Goal: Information Seeking & Learning: Learn about a topic

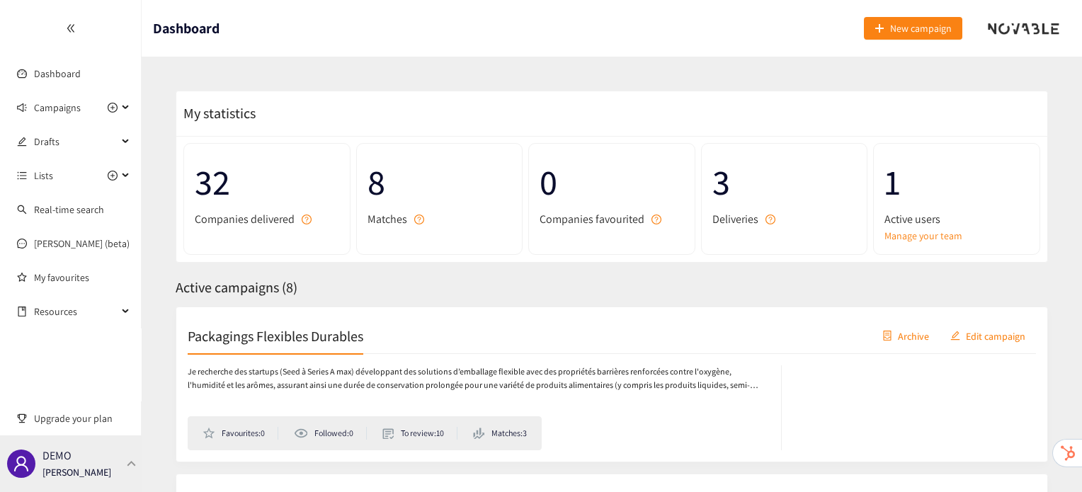
click at [95, 471] on p "[PERSON_NAME]" at bounding box center [77, 473] width 69 height 16
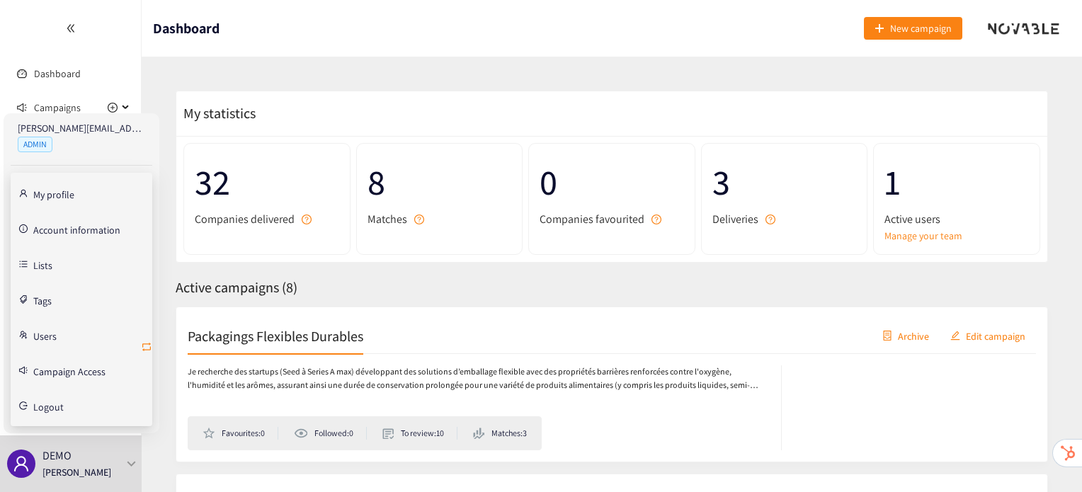
click at [149, 345] on icon "retweet" at bounding box center [146, 346] width 11 height 11
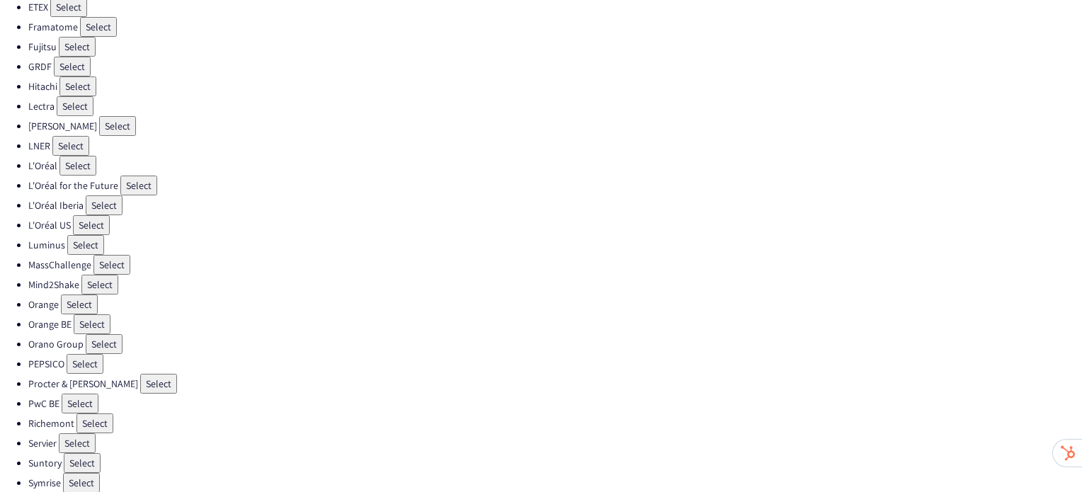
scroll to position [370, 0]
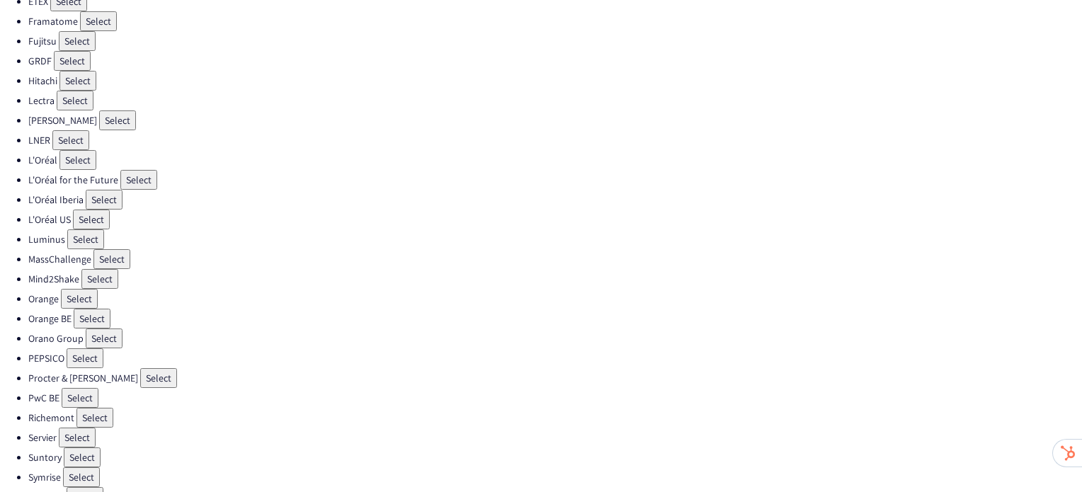
click at [89, 349] on button "Select" at bounding box center [85, 359] width 37 height 20
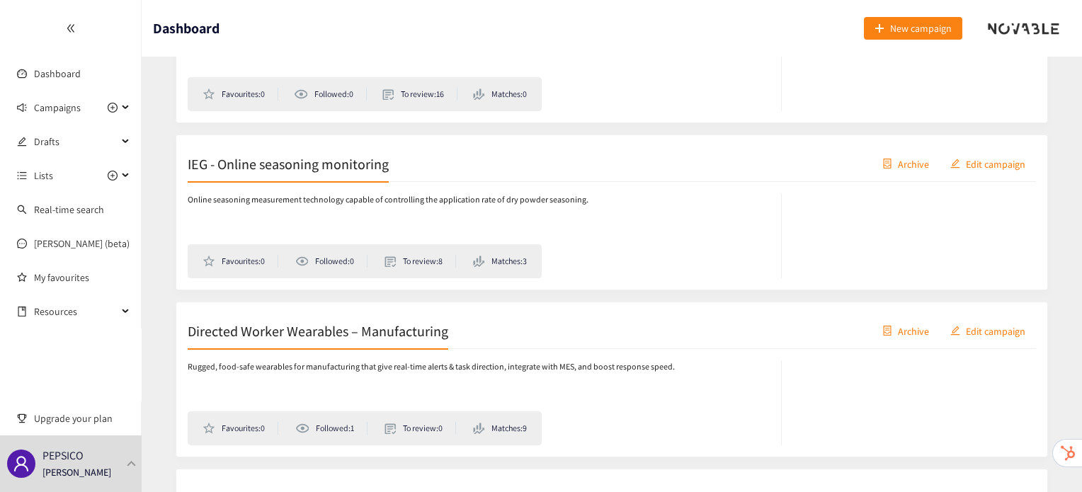
scroll to position [1068, 0]
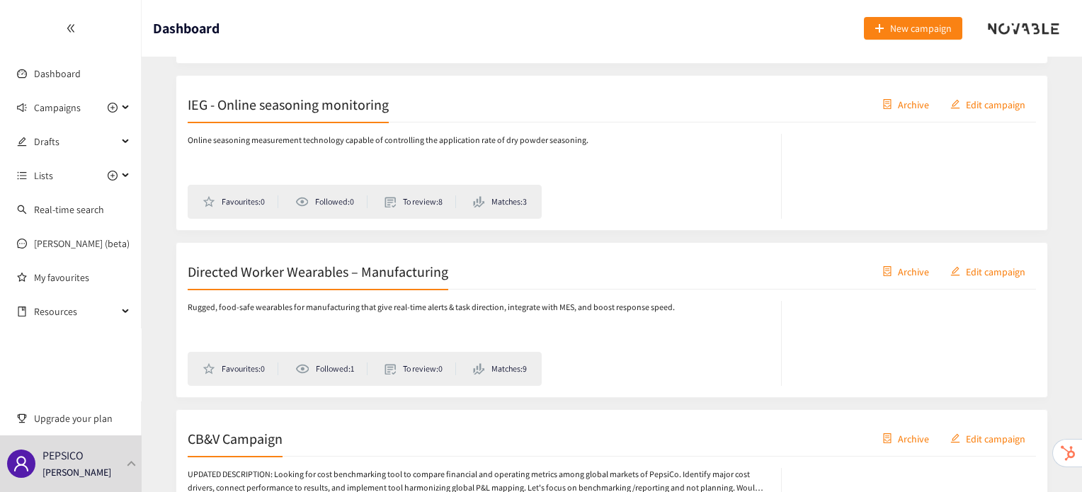
click at [366, 278] on div "Directed Worker Wearables – Manufacturing Archive Edit campaign" at bounding box center [612, 271] width 849 height 35
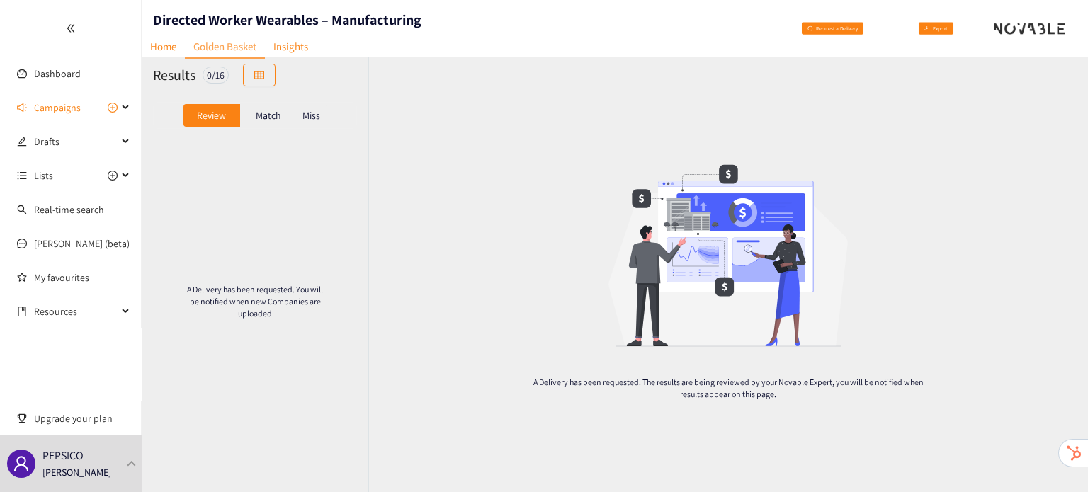
click at [258, 118] on p "Match" at bounding box center [269, 115] width 26 height 11
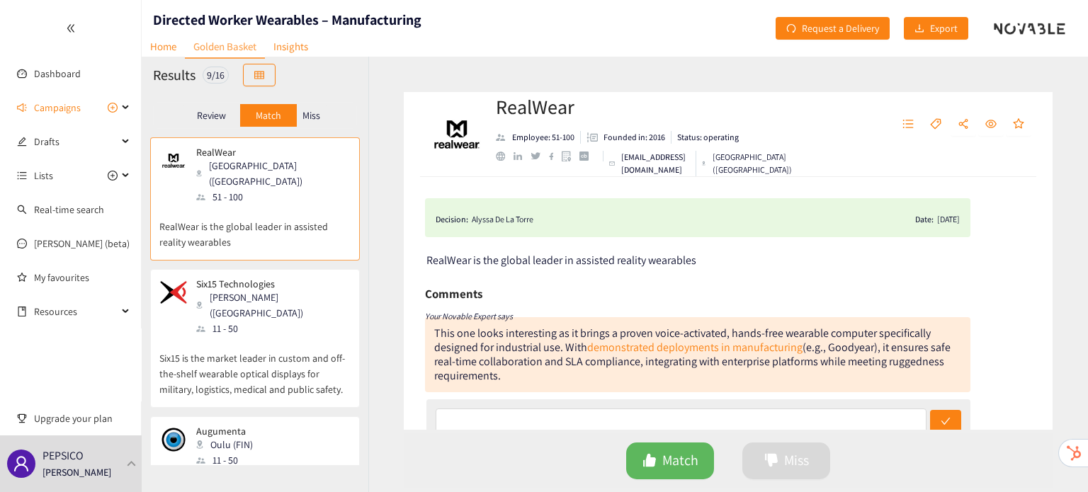
click at [272, 337] on p "Six15 is the market leader in custom and off-the-shelf wearable optical display…" at bounding box center [254, 367] width 191 height 61
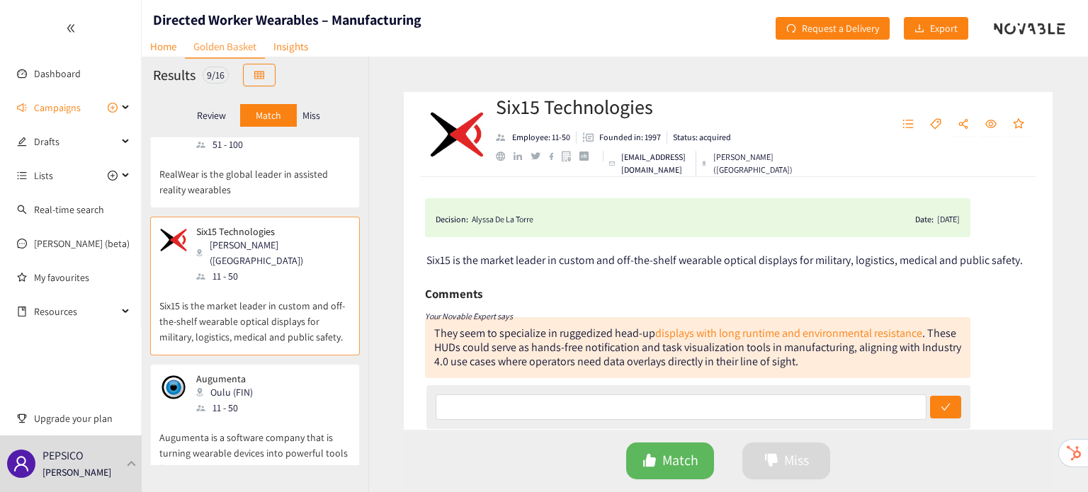
scroll to position [74, 0]
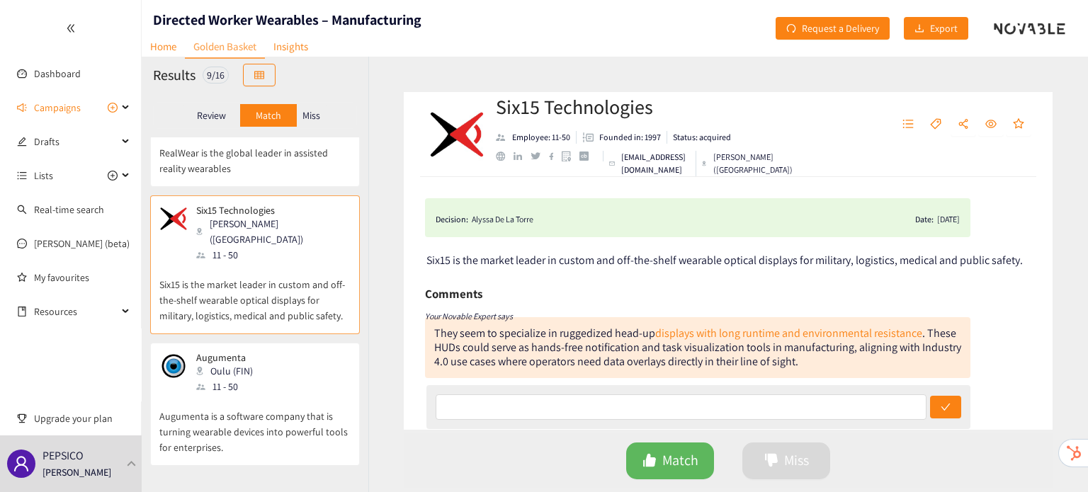
click at [277, 395] on p "Augumenta is a software company that is turning wearable devices into powerful …" at bounding box center [254, 425] width 191 height 61
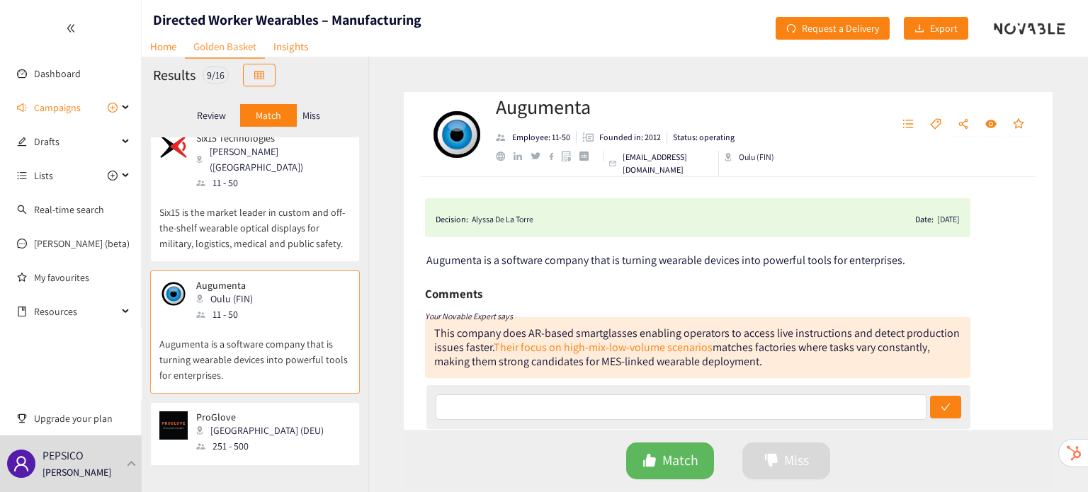
scroll to position [196, 0]
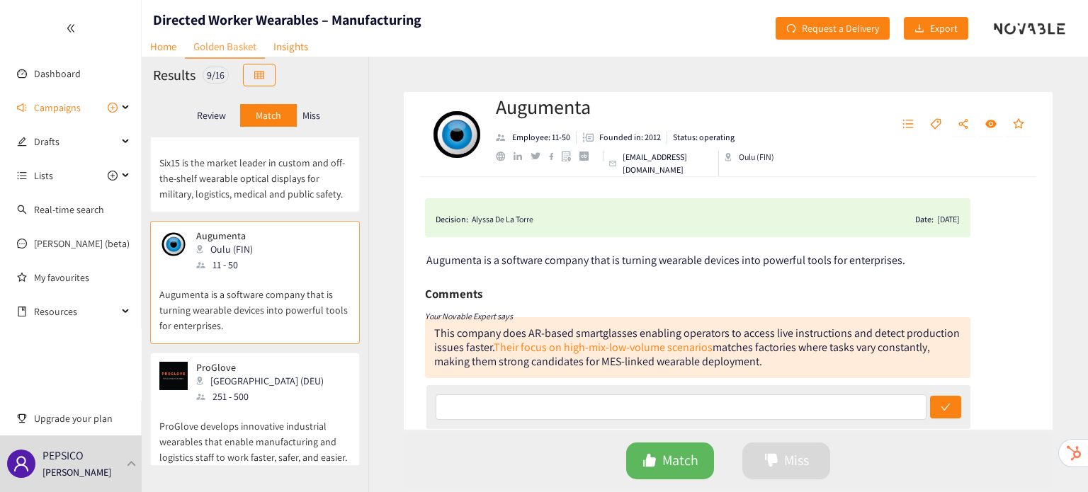
click at [277, 405] on p "ProGlove develops innovative industrial wearables that enable manufacturing and…" at bounding box center [254, 435] width 191 height 61
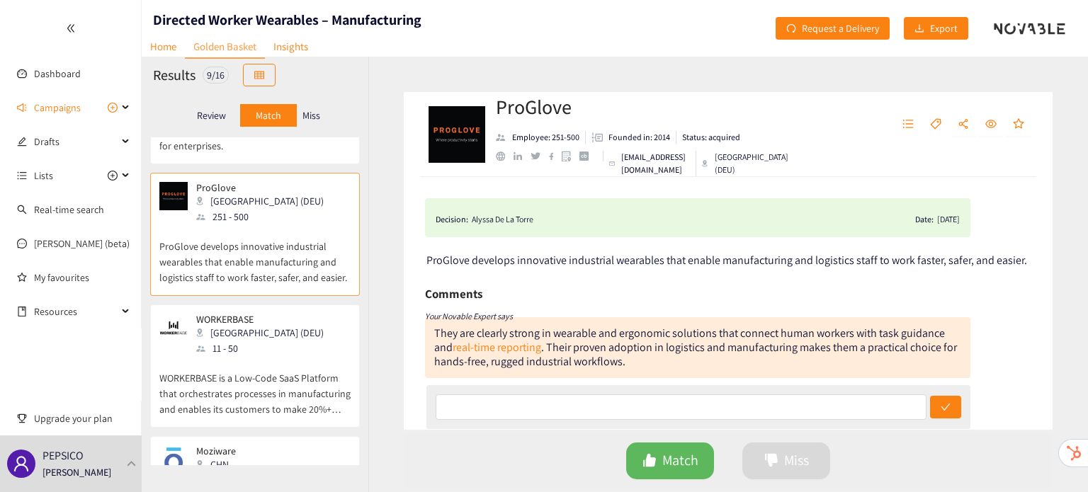
click at [277, 380] on p "WORKERBASE is a Low-Code SaaS Platform that orchestrates processes in manufactu…" at bounding box center [254, 386] width 191 height 61
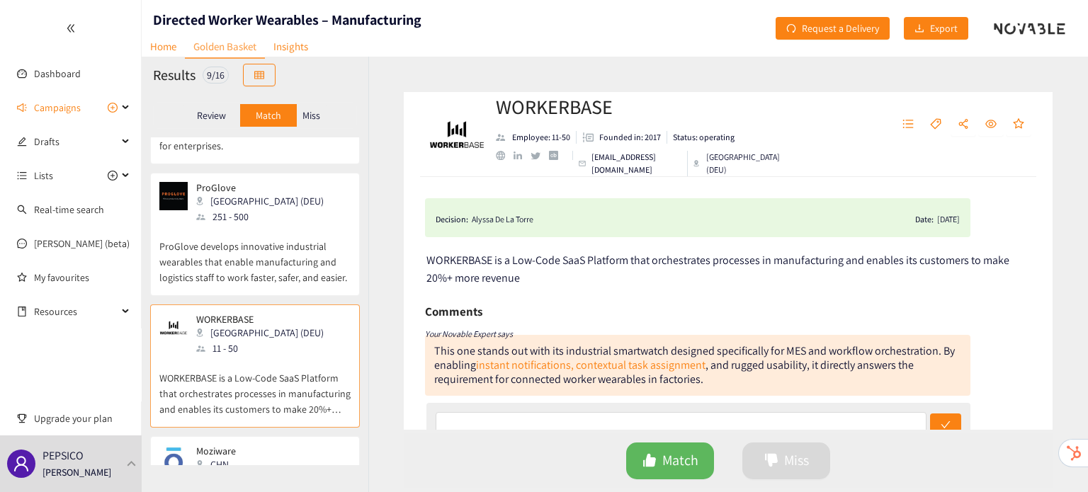
scroll to position [470, 0]
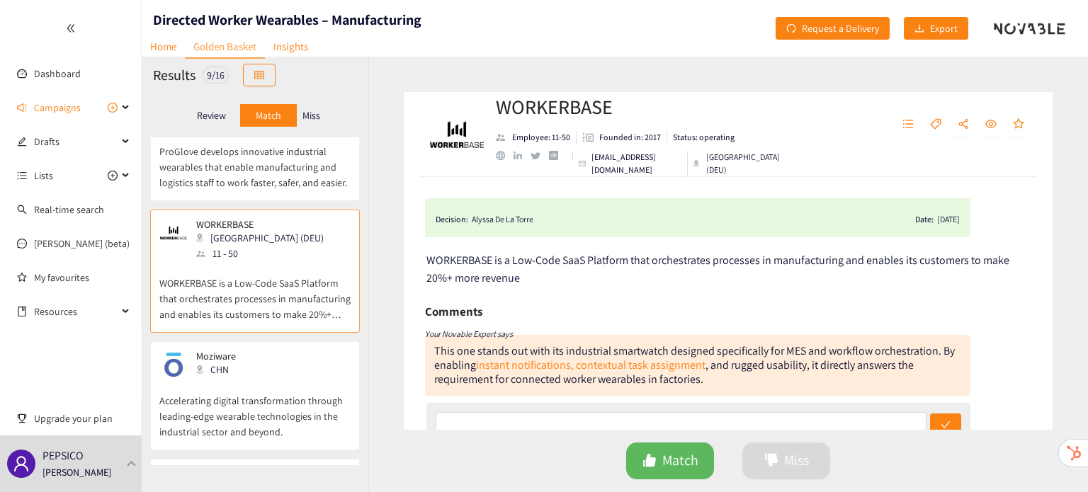
click at [277, 380] on p "Accelerating digital transformation through leading-edge wearable technologies …" at bounding box center [254, 409] width 191 height 61
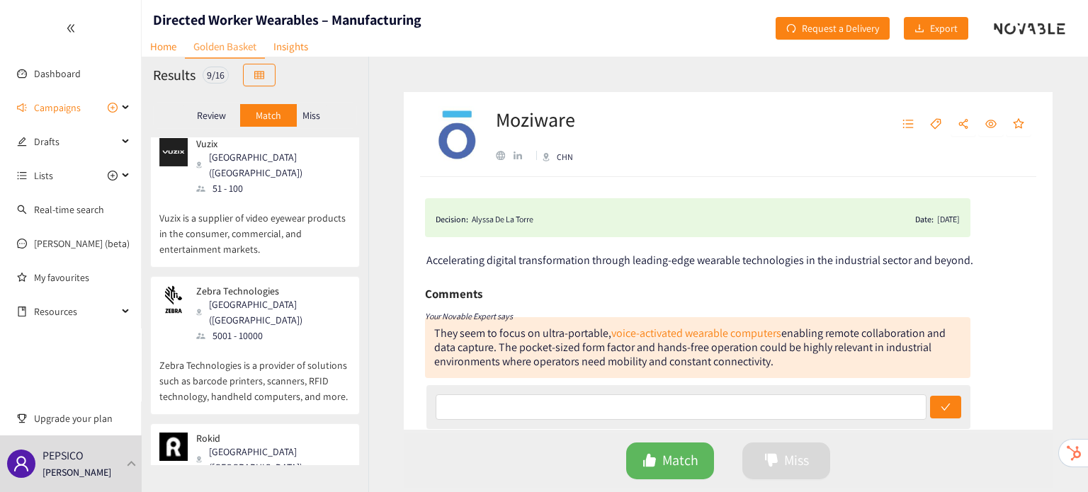
scroll to position [825, 0]
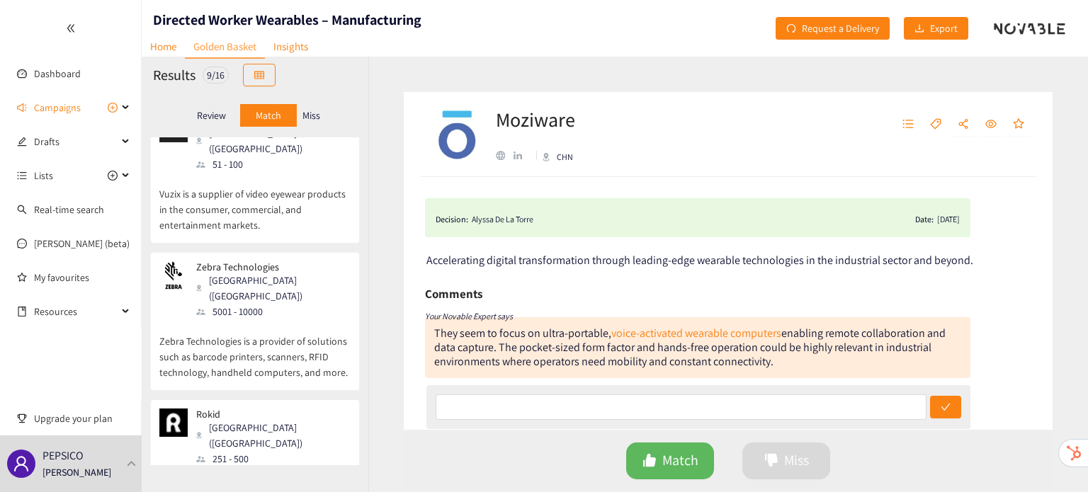
click at [277, 451] on div "251 - 500" at bounding box center [272, 459] width 153 height 16
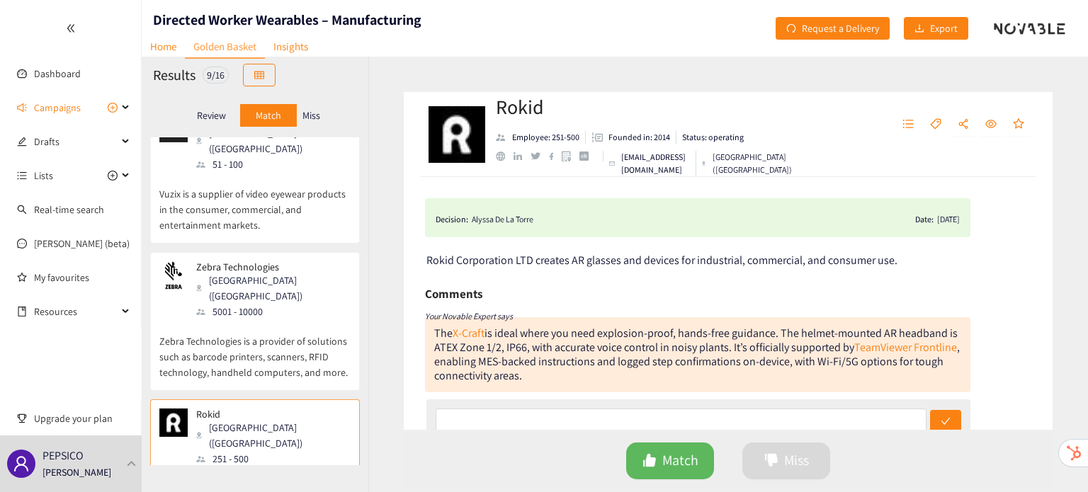
click at [295, 320] on p "Zebra Technologies is a provider of solutions such as barcode printers, scanner…" at bounding box center [254, 350] width 191 height 61
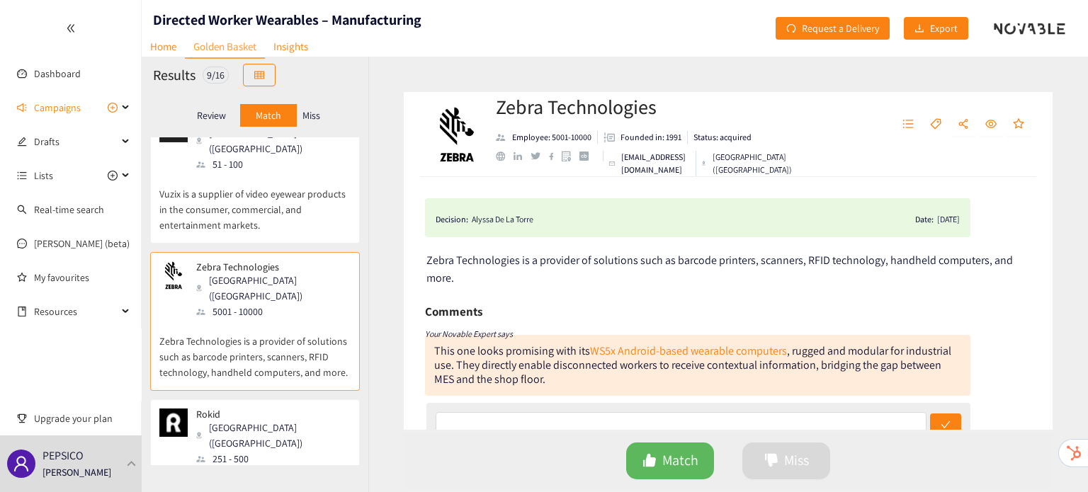
click at [263, 467] on p "Rokid Corporation LTD creates AR glasses and devices for industrial, commercial…" at bounding box center [254, 497] width 191 height 61
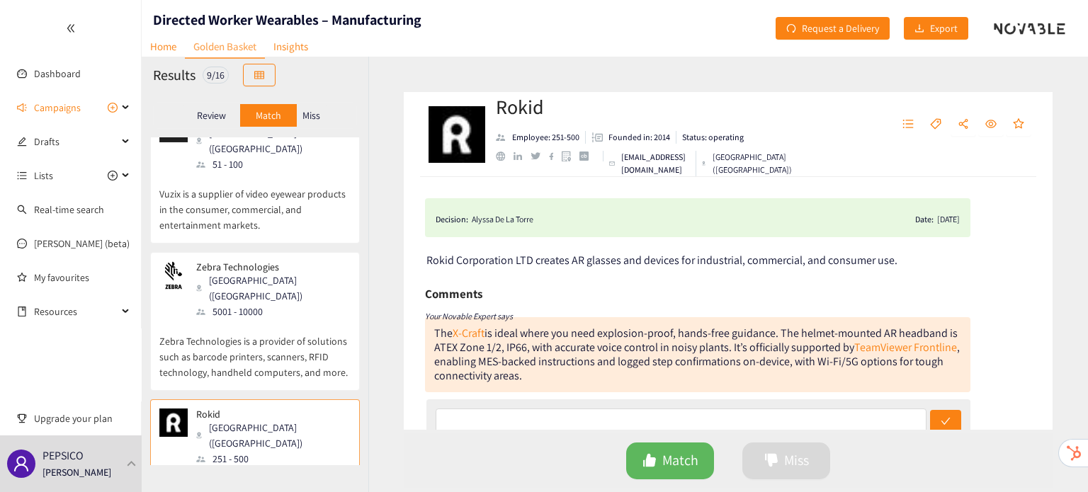
click at [500, 155] on div "website" at bounding box center [500, 156] width 9 height 9
click at [275, 320] on p "Zebra Technologies is a provider of solutions such as barcode printers, scanner…" at bounding box center [254, 350] width 191 height 61
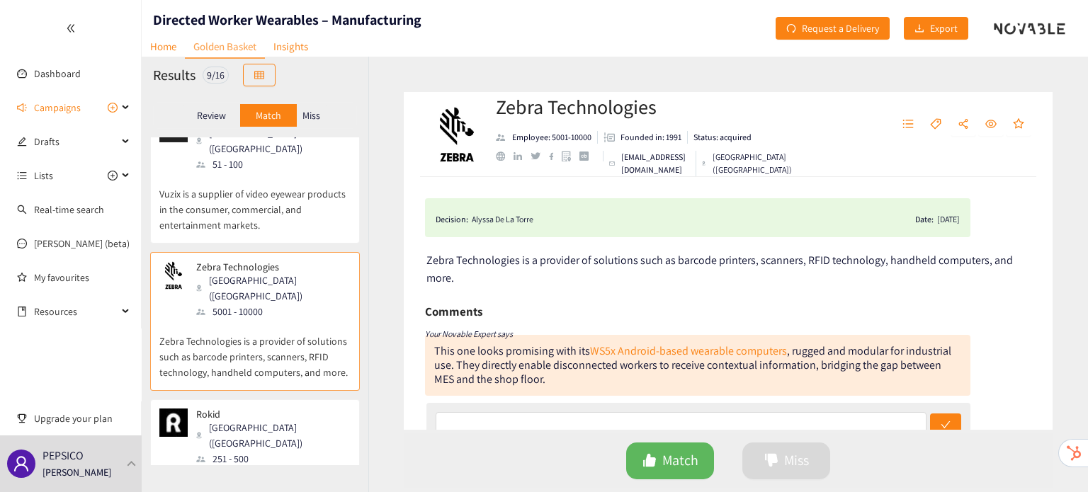
click at [496, 155] on div "website" at bounding box center [500, 156] width 9 height 9
click at [218, 172] on p "Vuzix is a supplier of video eyewear products in the consumer, commercial, and …" at bounding box center [254, 202] width 191 height 61
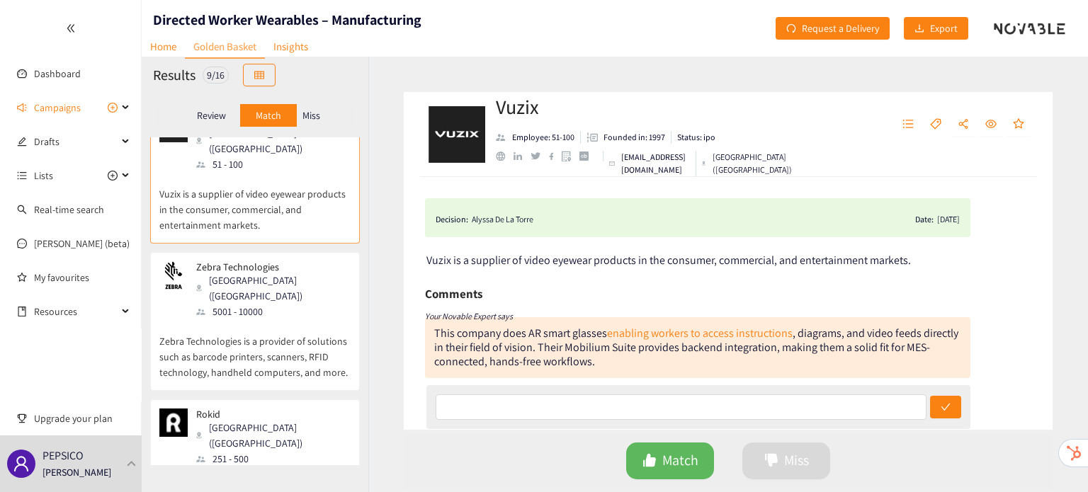
click at [499, 158] on div "website" at bounding box center [500, 156] width 9 height 9
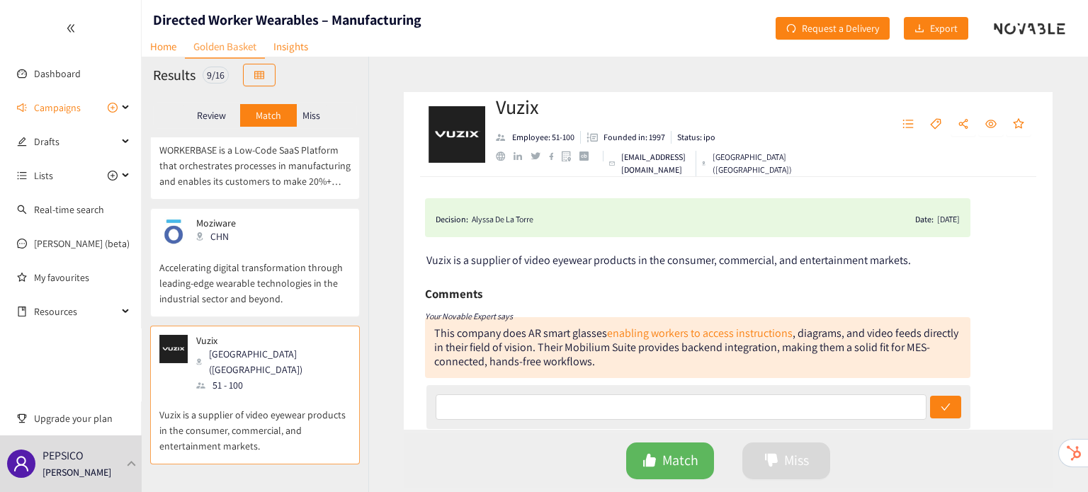
scroll to position [603, 0]
click at [213, 247] on p "Accelerating digital transformation through leading-edge wearable technologies …" at bounding box center [254, 277] width 191 height 61
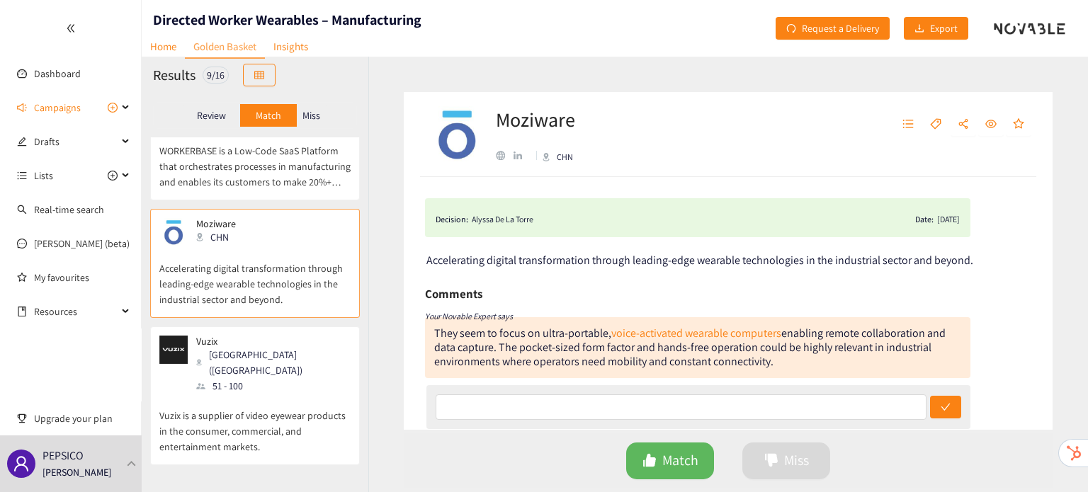
click at [499, 158] on div "website" at bounding box center [500, 155] width 9 height 9
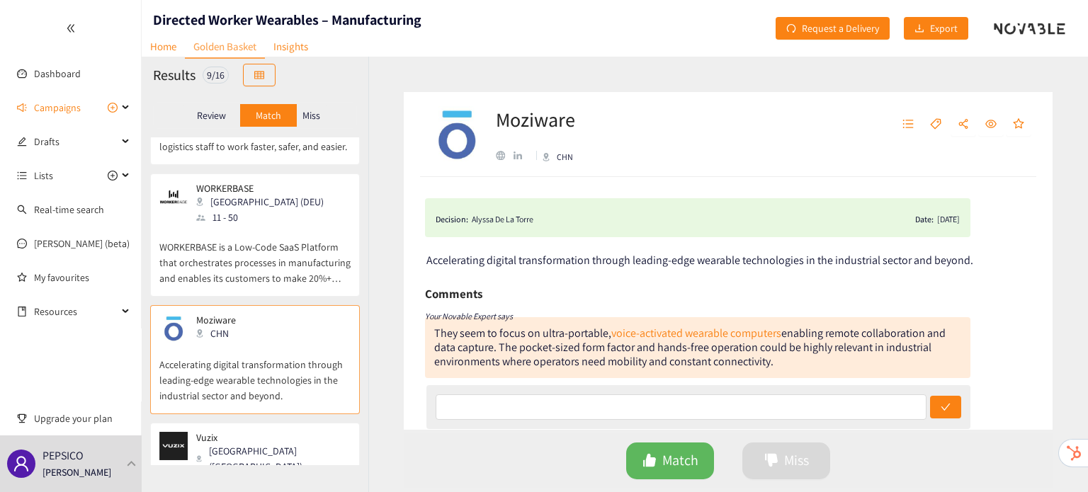
scroll to position [505, 0]
drag, startPoint x: 239, startPoint y: 254, endPoint x: 173, endPoint y: 226, distance: 72.4
click at [173, 227] on p "WORKERBASE is a Low-Code SaaS Platform that orchestrates processes in manufactu…" at bounding box center [254, 257] width 191 height 61
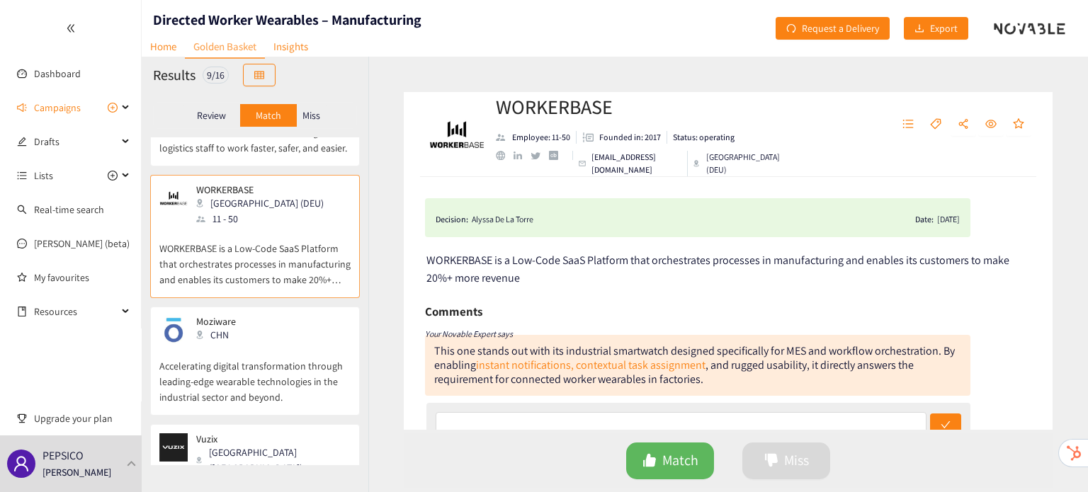
click at [504, 160] on div "website" at bounding box center [500, 155] width 9 height 9
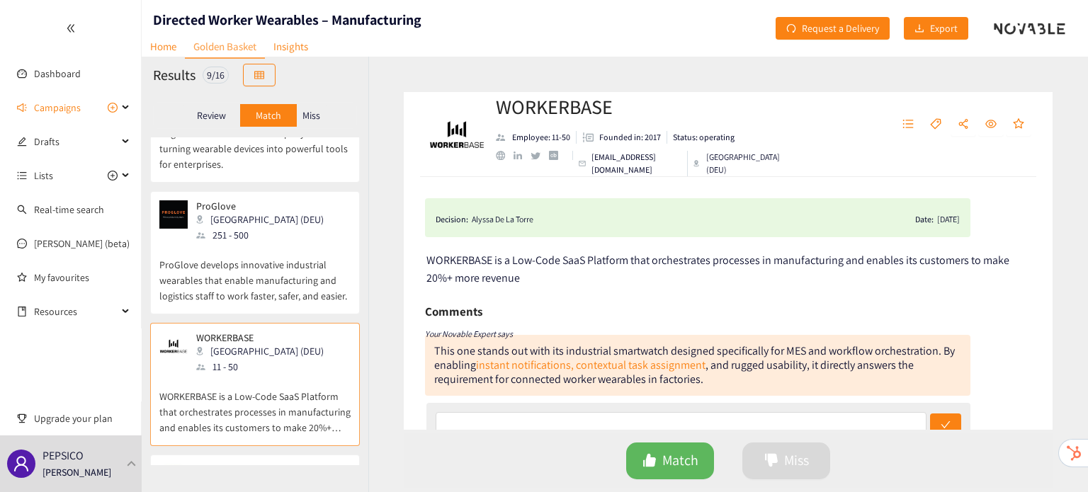
scroll to position [356, 0]
click at [247, 255] on p "ProGlove develops innovative industrial wearables that enable manufacturing and…" at bounding box center [254, 274] width 191 height 61
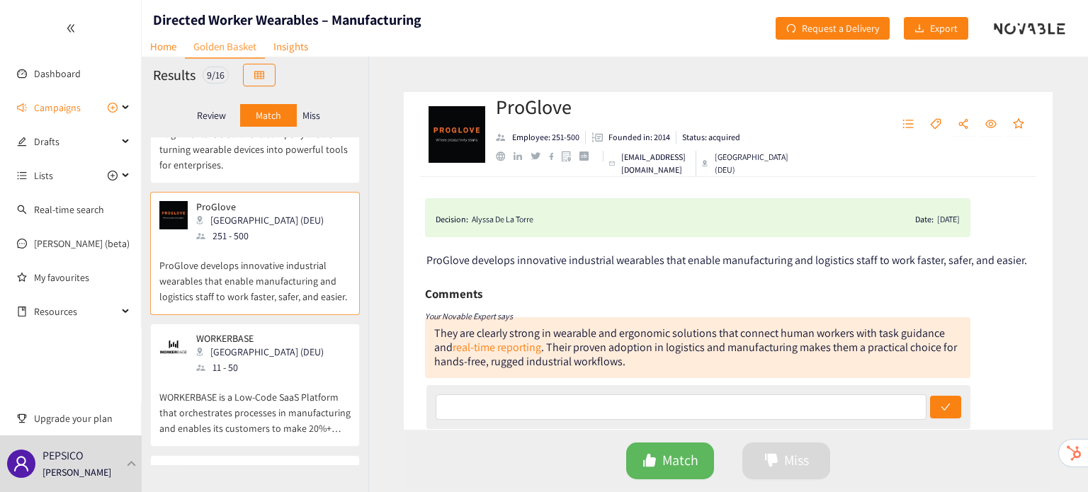
click at [501, 157] on div "website" at bounding box center [500, 156] width 9 height 9
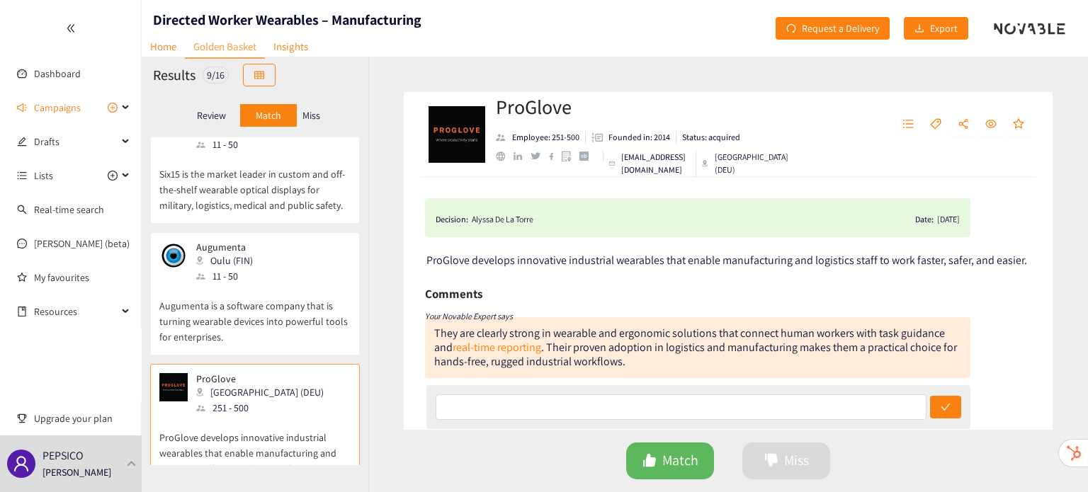
scroll to position [184, 0]
click at [305, 284] on p "Augumenta is a software company that is turning wearable devices into powerful …" at bounding box center [254, 314] width 191 height 61
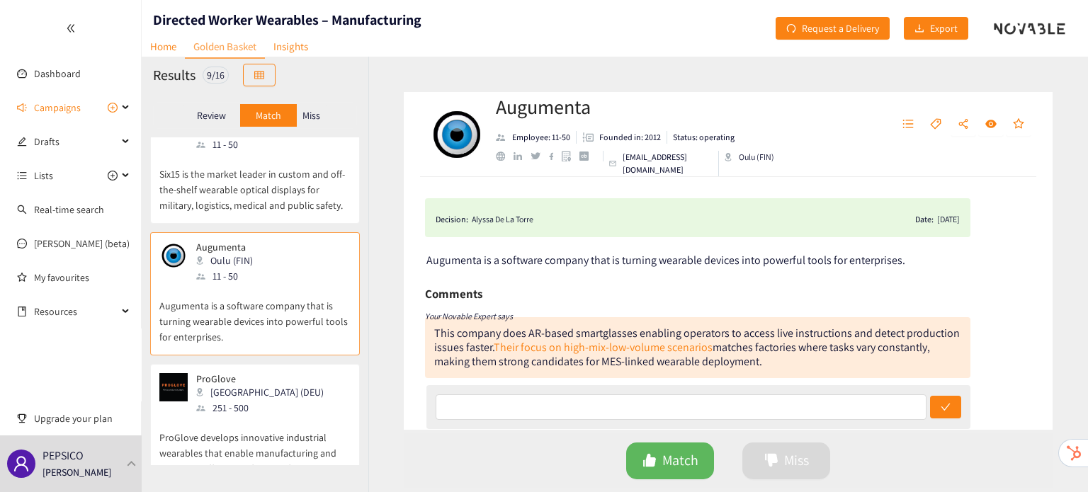
click at [503, 159] on div "website" at bounding box center [500, 156] width 9 height 9
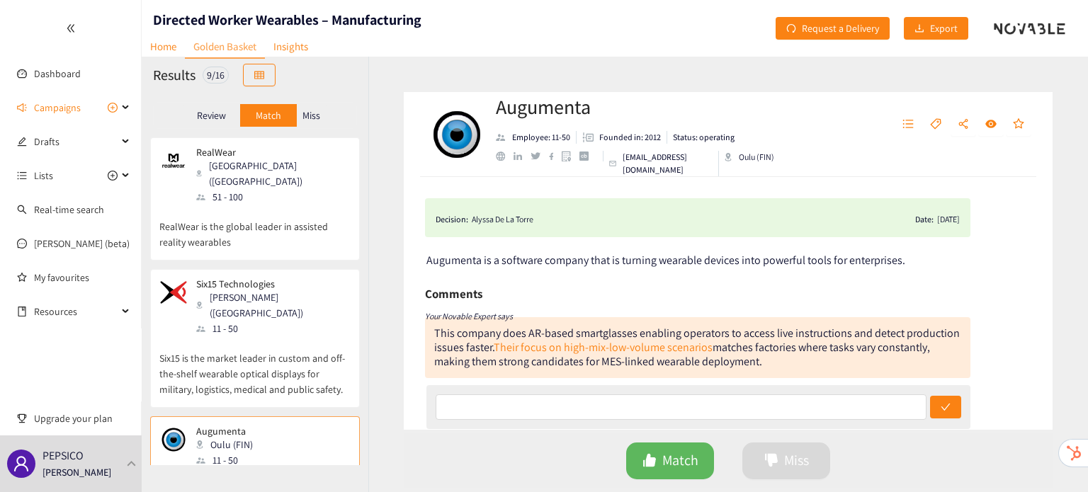
click at [284, 300] on div "Six15 Technologies [PERSON_NAME] ([GEOGRAPHIC_DATA]) 11 - 50" at bounding box center [254, 307] width 191 height 58
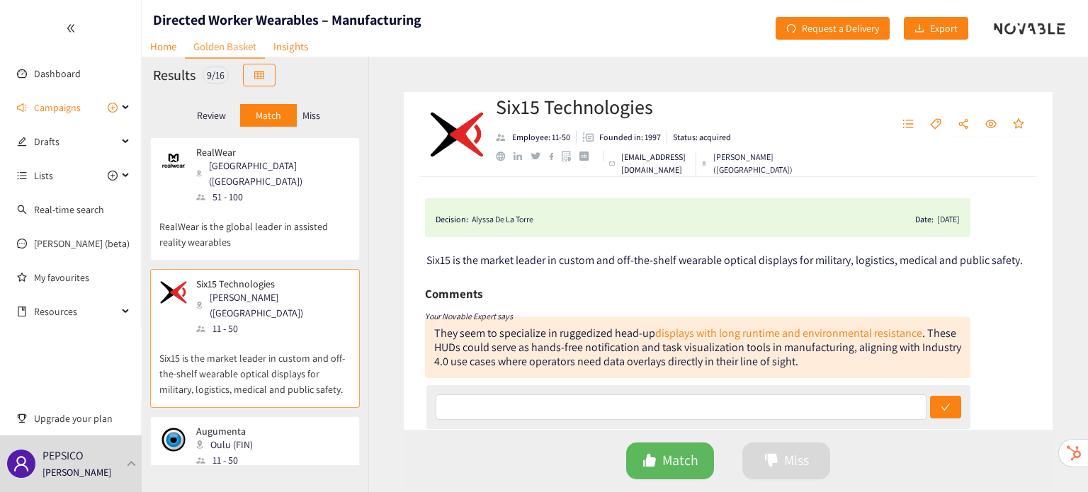
click at [504, 161] on div "website" at bounding box center [500, 156] width 9 height 9
click at [293, 227] on p "RealWear is the global leader in assisted reality wearables" at bounding box center [254, 227] width 191 height 45
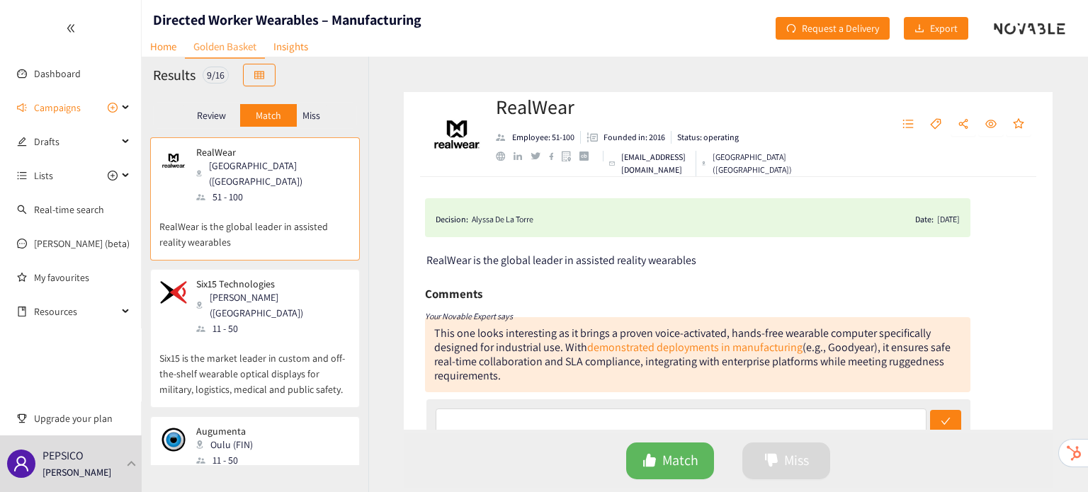
click at [499, 152] on div "website" at bounding box center [500, 156] width 9 height 9
click at [315, 112] on p "Miss" at bounding box center [312, 115] width 18 height 11
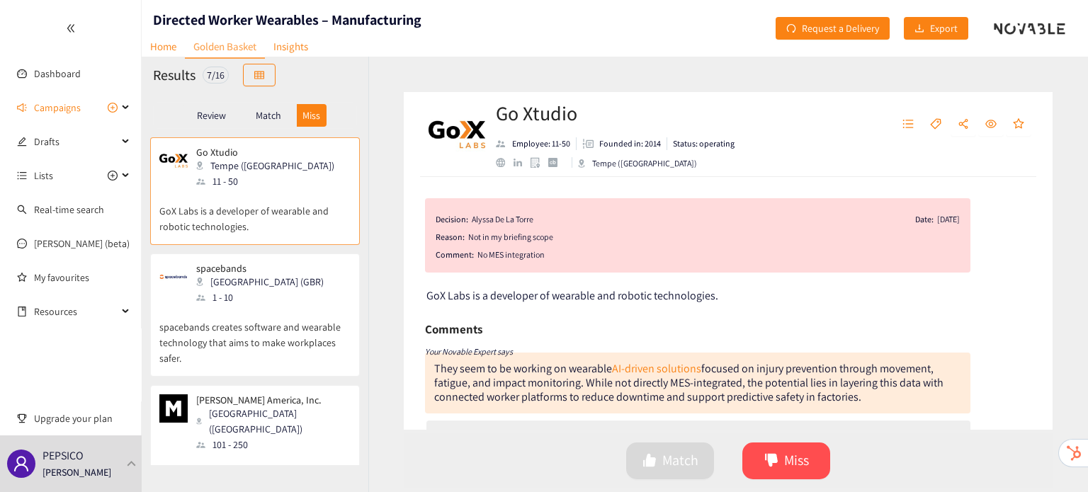
click at [263, 115] on p "Match" at bounding box center [269, 115] width 26 height 11
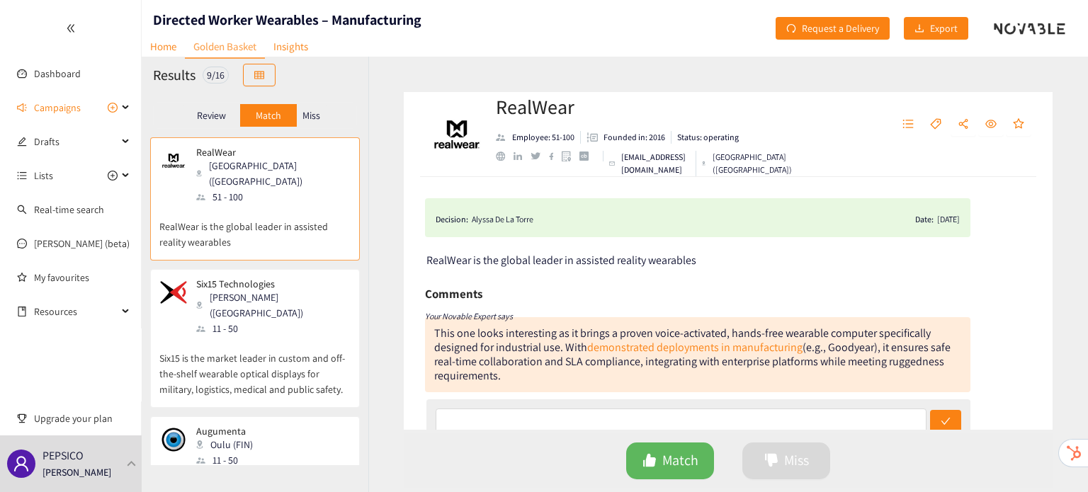
click at [233, 359] on p "Six15 is the market leader in custom and off-the-shelf wearable optical display…" at bounding box center [254, 367] width 191 height 61
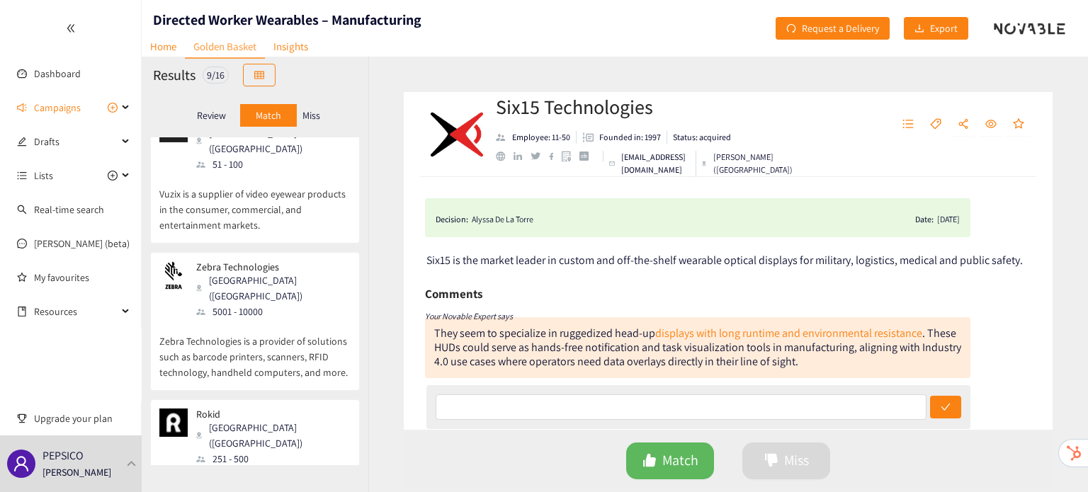
scroll to position [825, 0]
click at [322, 106] on div "Miss" at bounding box center [312, 115] width 30 height 23
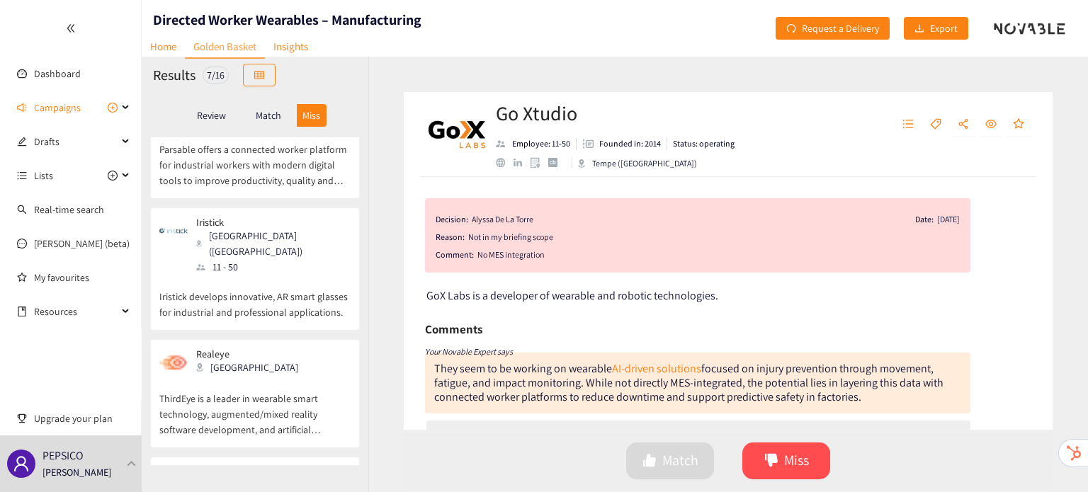
scroll to position [547, 0]
